Goal: Transaction & Acquisition: Book appointment/travel/reservation

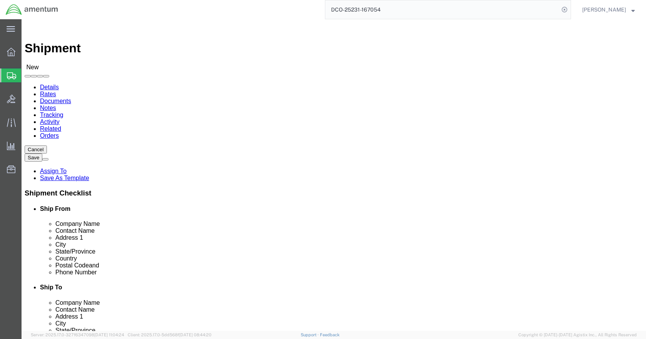
click input "text"
type input "[PERSON_NAME]"
click p "- Amentum Services, Inc - ([PERSON_NAME]) [STREET_ADDRESS]"
select select "MI"
type input "[PERSON_NAME]"
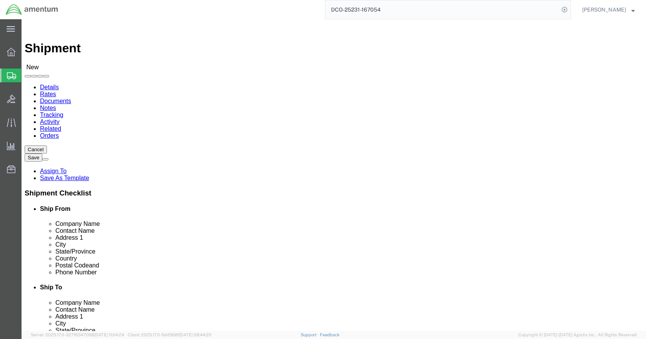
click input "text"
type input "5869542217"
type input "WTU"
select select "49949"
select select "AZ"
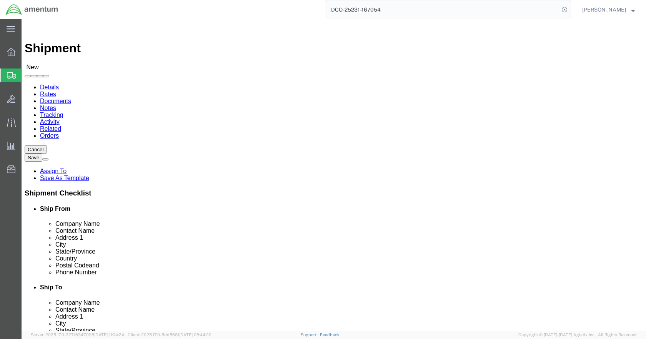
click input "checkbox"
checkbox input "false"
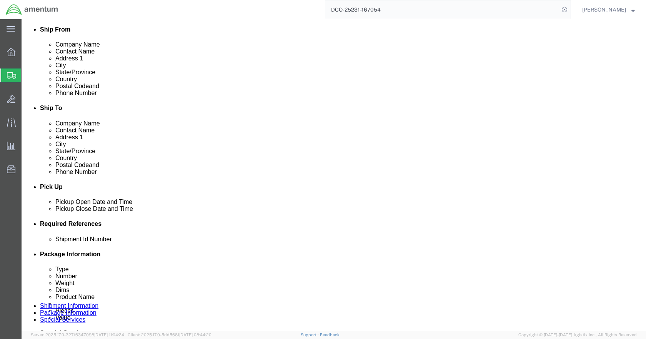
scroll to position [192, 0]
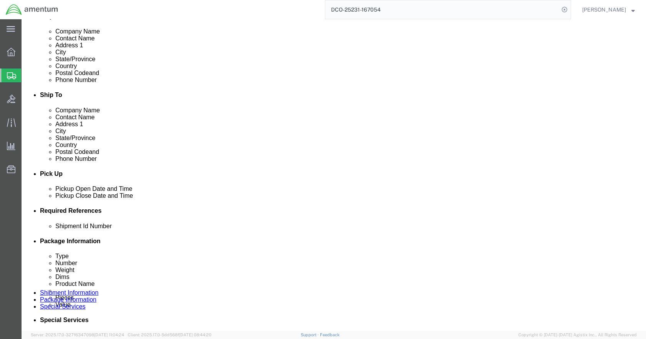
click button "Add reference"
click select "Select Account Type Activity ID Airline Appointment Number ASN Batch Request # …"
select select "CUSTREF"
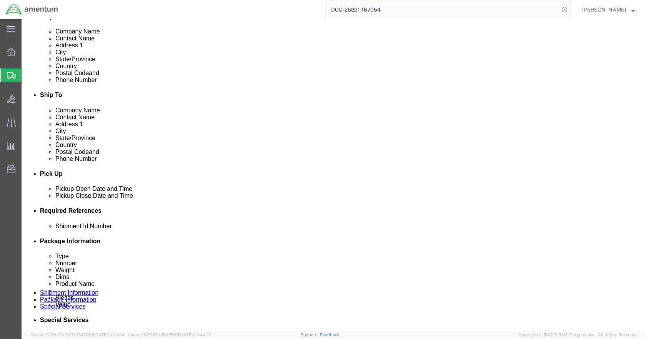
click select "Select Account Type Activity ID Airline Appointment Number ASN Batch Request # …"
select select "DEPT"
click select "Select Account Type Activity ID Airline Appointment Number ASN Batch Request # …"
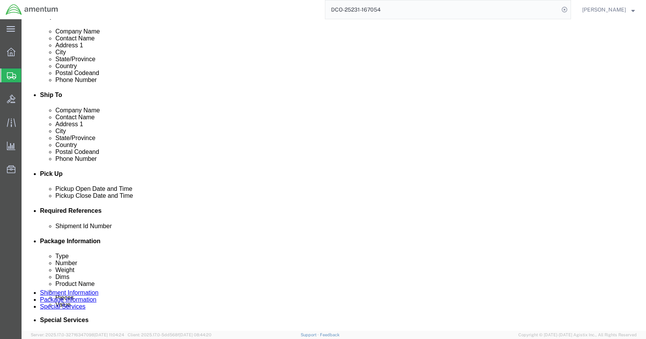
select select "PROJNUM"
click select "Select Account Type Activity ID Airline Appointment Number ASN Batch Request # …"
click input "text"
type input "T/R BLADE"
type input "USAGE#325452"
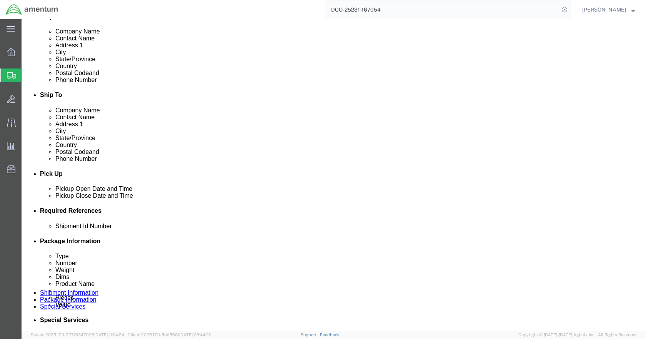
type input "CBP"
type input "6118.03.03.2219.000.DTM.0000"
click icon
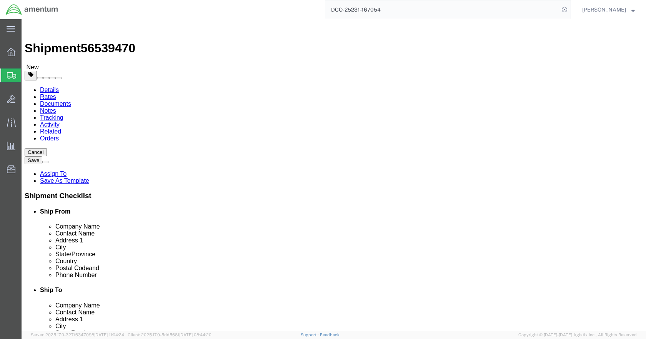
click select "Select BCK Boxes Bale(s) Basket(s) Bolt(s) Bottle(s) Buckets Bulk Bundle(s) Can…"
select select "CRAT"
click select "Select BCK Boxes Bale(s) Basket(s) Bolt(s) Bottle(s) Buckets Bulk Bundle(s) Can…"
click input "text"
type input "81"
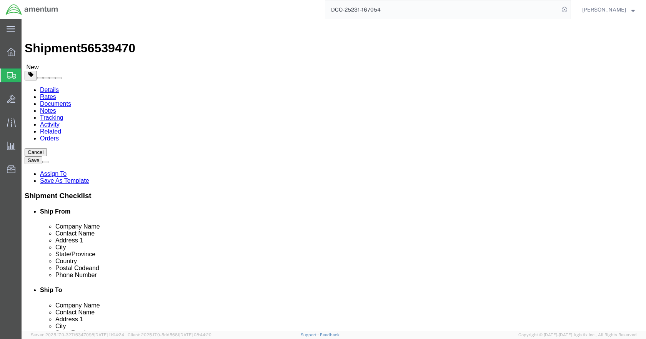
type input "17"
type input "18"
type input "93"
click link "Add Content"
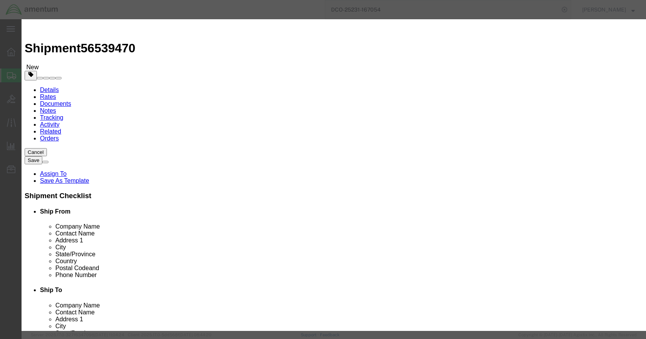
click input "text"
paste input "355A12-0060-04"
type input "355A12-0060-04"
click td "Name: TAIL ROTOR BLADES"
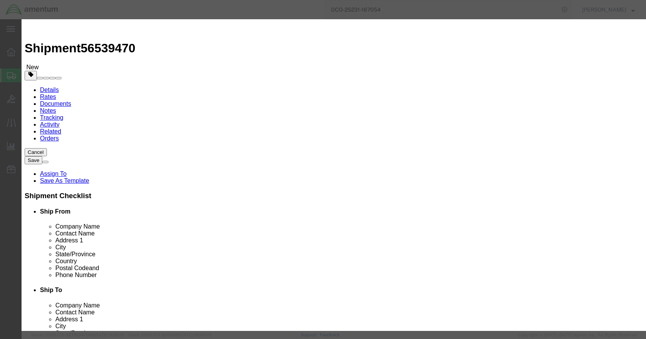
select select "USD"
type input "TAIL ROTOR BLADES"
type input "355A12-0060-04"
click input "text"
type input "1"
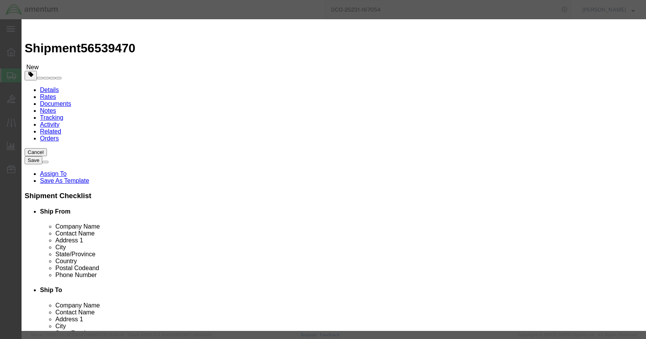
type input "55000"
click button "Save & Close"
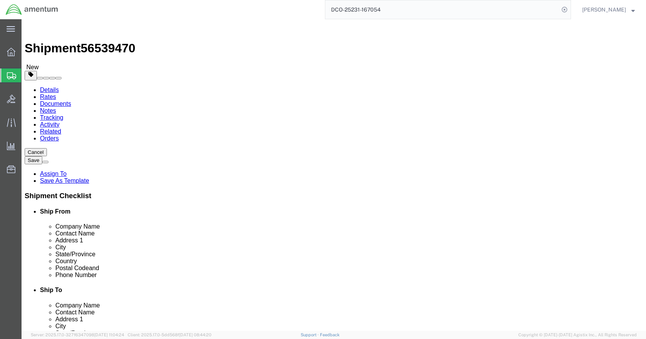
click button "Rate Shipment"
